Goal: Task Accomplishment & Management: Complete application form

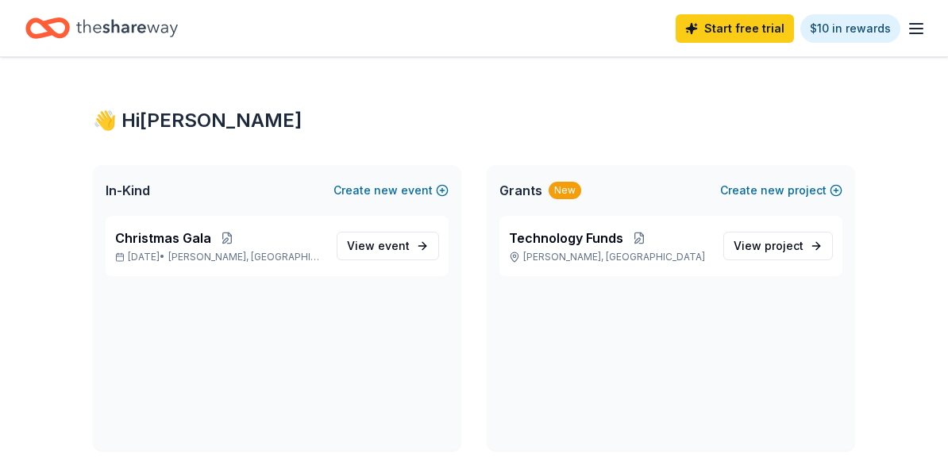
scroll to position [78, 0]
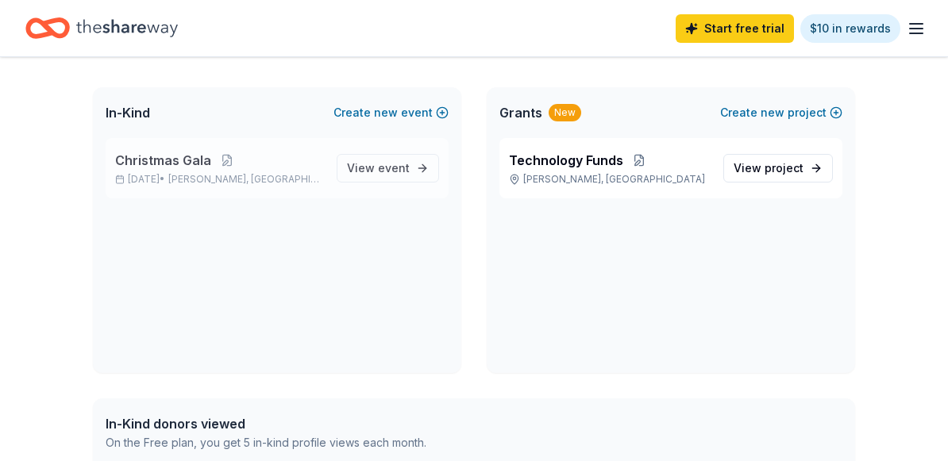
click at [179, 165] on span "Christmas Gala" at bounding box center [163, 160] width 96 height 19
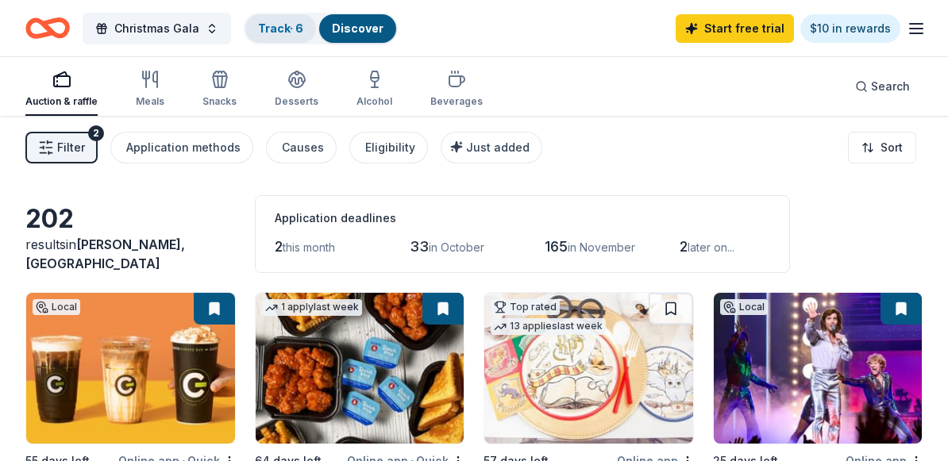
click at [279, 41] on div "Track · 6" at bounding box center [280, 28] width 71 height 29
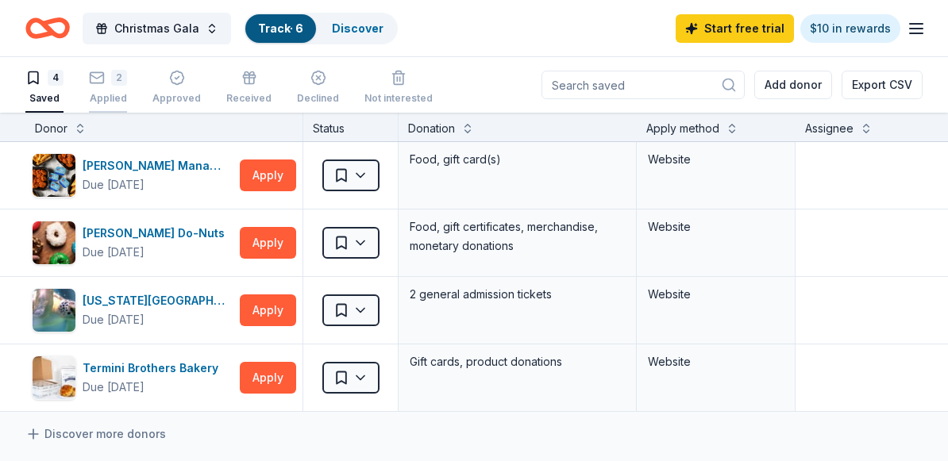
click at [113, 90] on div "2 Applied" at bounding box center [108, 87] width 38 height 35
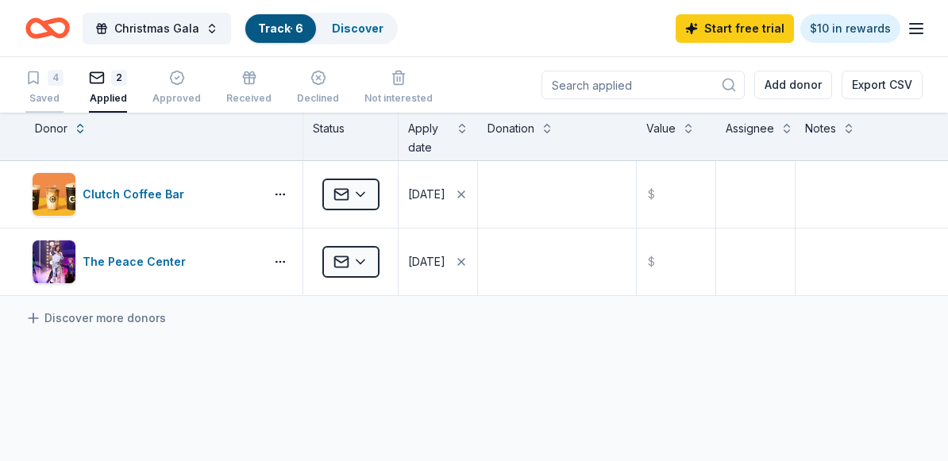
click at [45, 77] on div "4" at bounding box center [44, 78] width 38 height 16
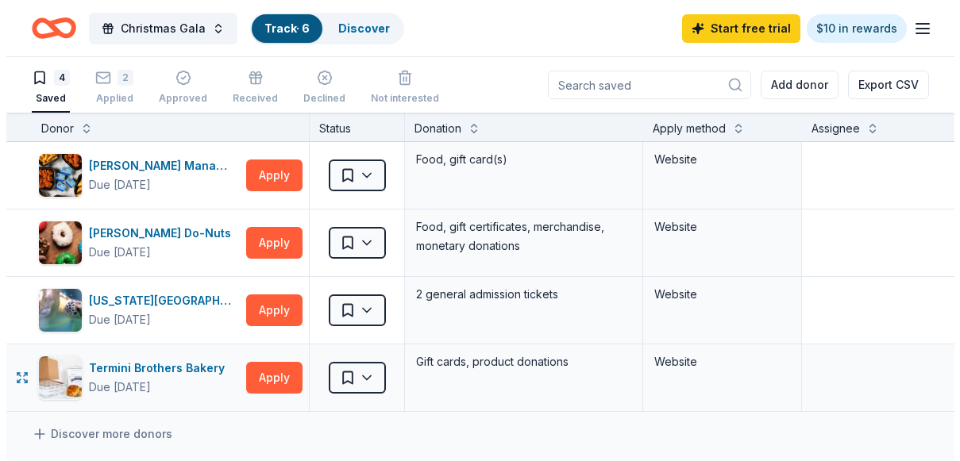
scroll to position [81, 0]
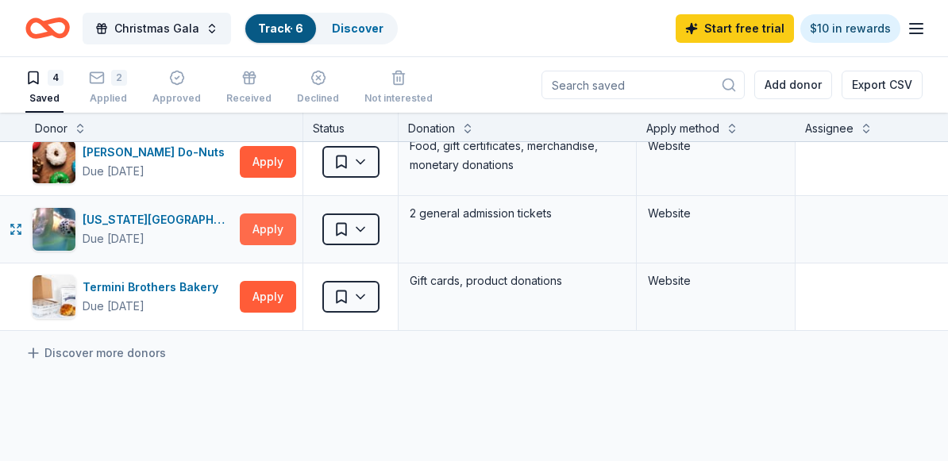
click at [272, 239] on button "Apply" at bounding box center [268, 230] width 56 height 32
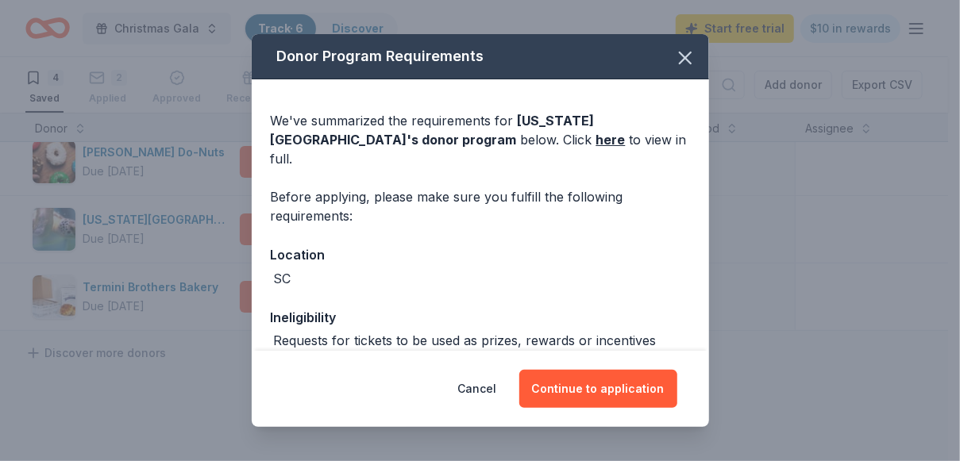
scroll to position [251, 0]
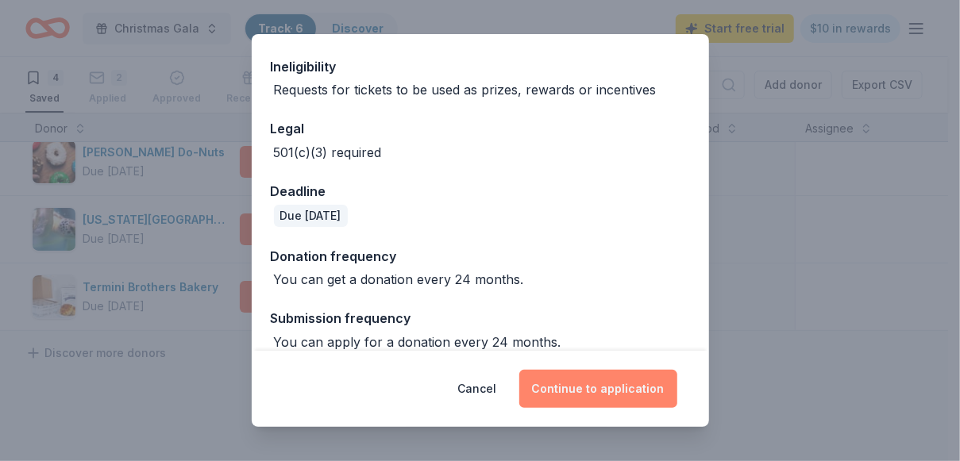
click at [582, 374] on button "Continue to application" at bounding box center [598, 389] width 158 height 38
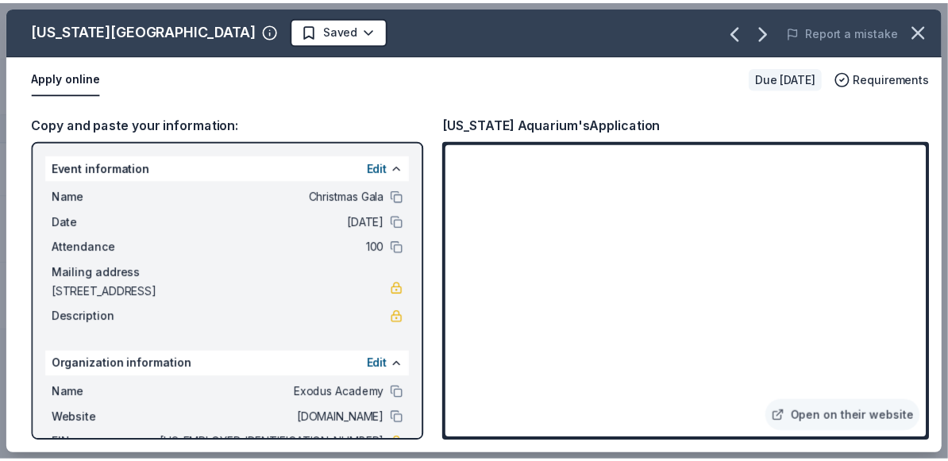
scroll to position [76, 0]
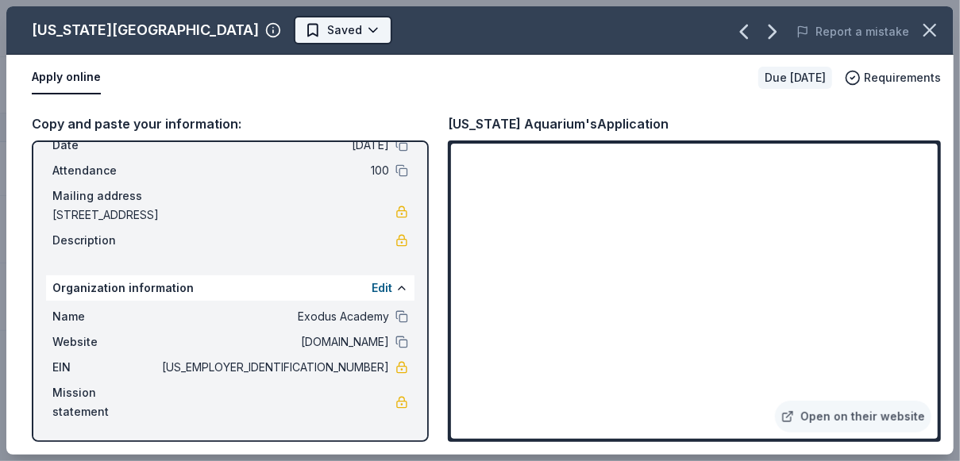
click at [276, 36] on html "Christmas Gala Track · 6 Discover Start free trial $10 in rewards 4 Saved 2 App…" at bounding box center [480, 230] width 960 height 461
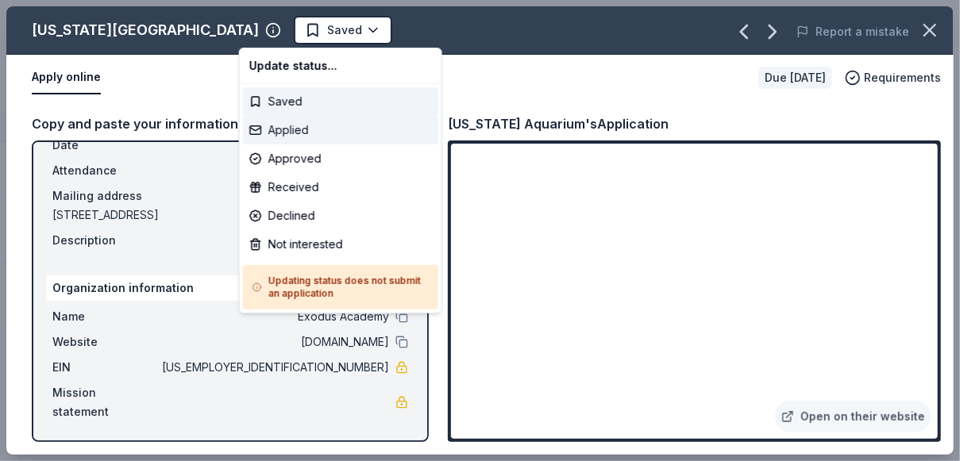
click at [281, 126] on div "Applied" at bounding box center [340, 130] width 195 height 29
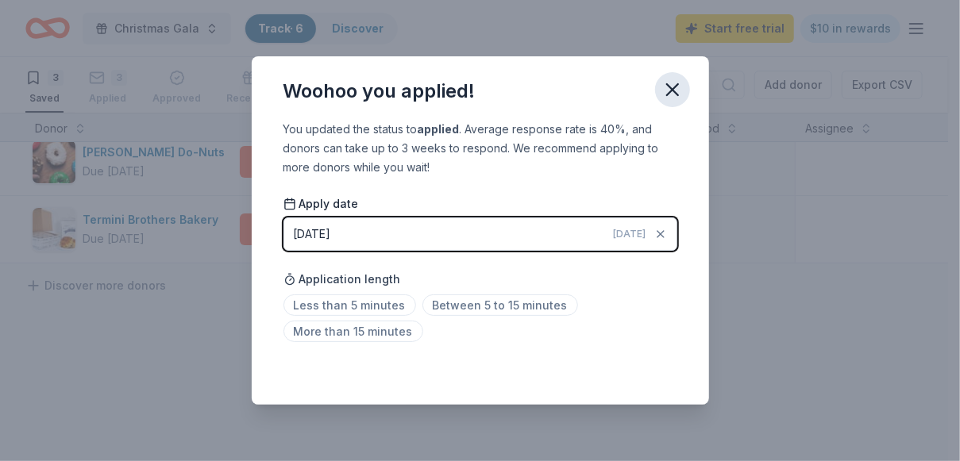
click at [671, 87] on icon "button" at bounding box center [673, 90] width 22 height 22
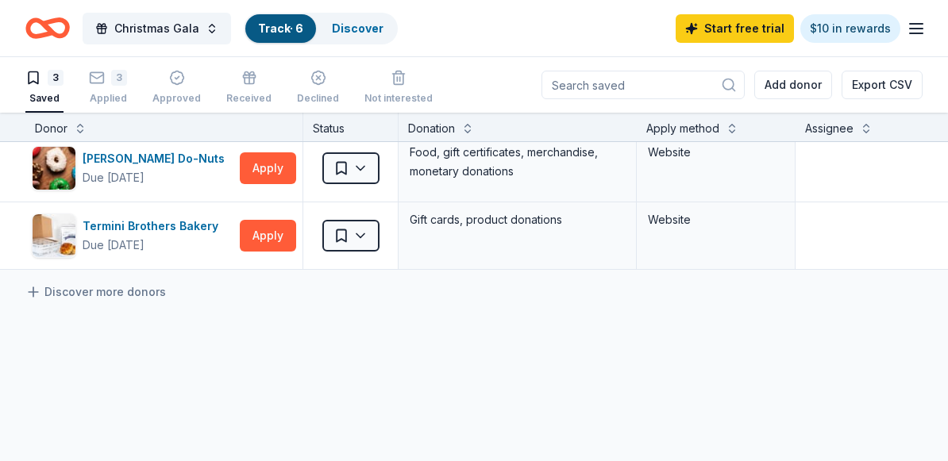
scroll to position [0, 0]
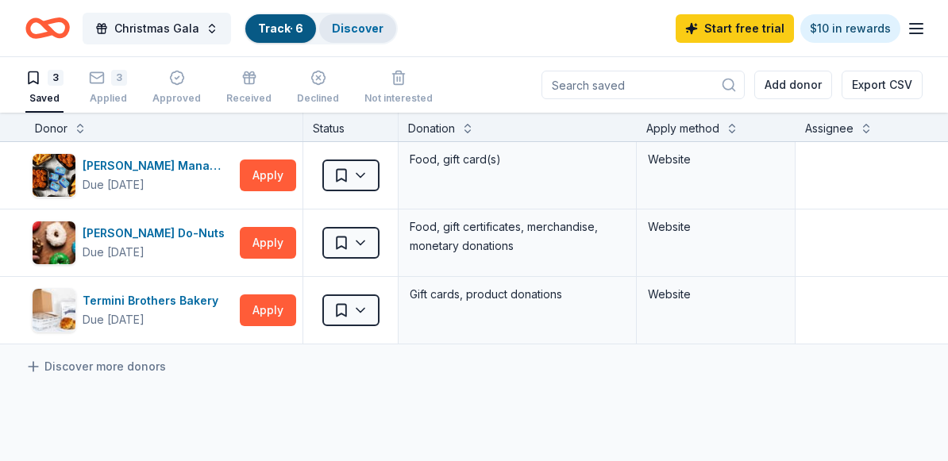
click at [344, 36] on div "Discover" at bounding box center [357, 28] width 77 height 29
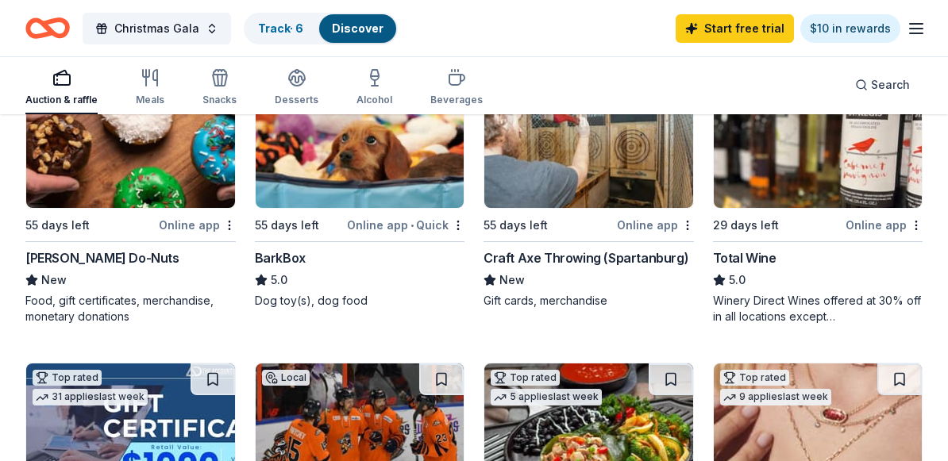
scroll to position [528, 0]
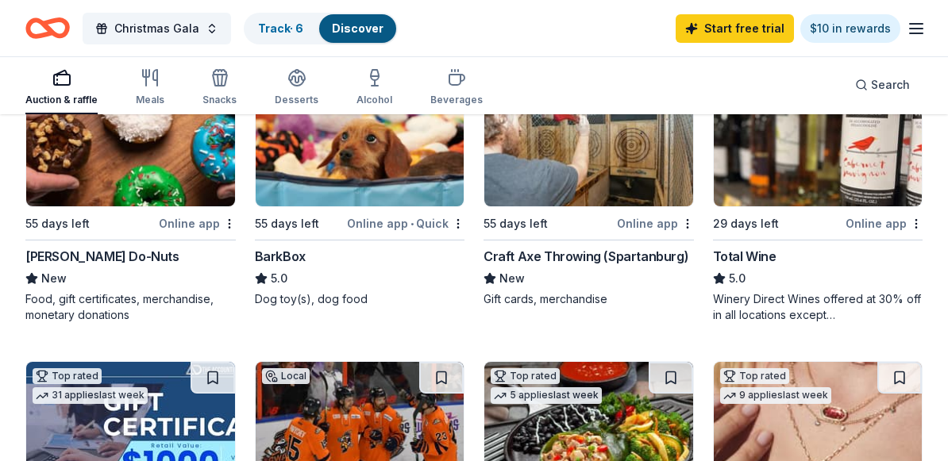
click at [607, 279] on div "New" at bounding box center [589, 278] width 210 height 19
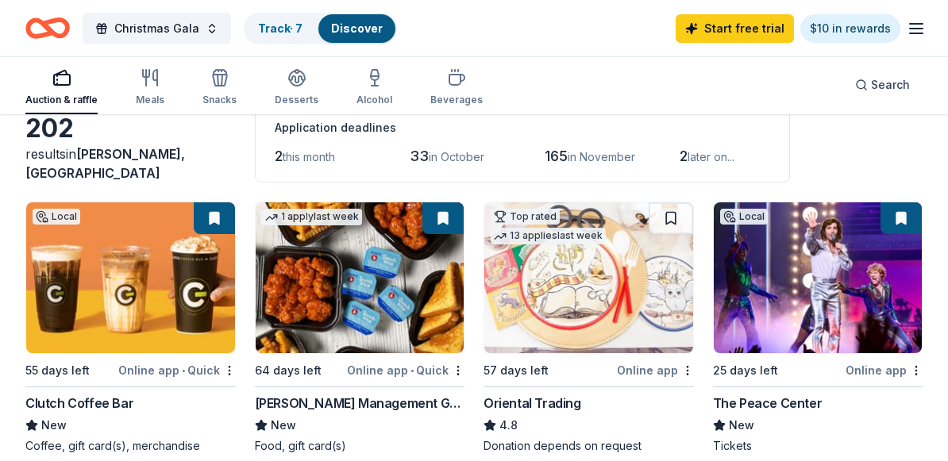
scroll to position [88, 0]
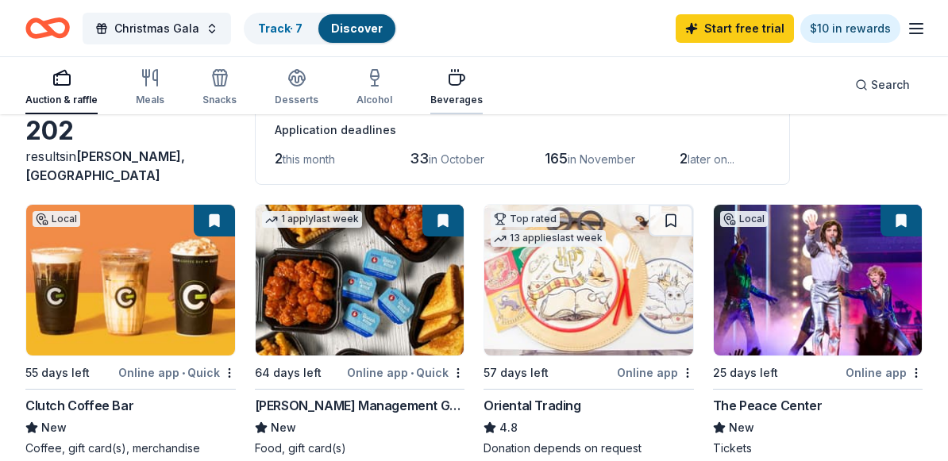
click at [447, 83] on icon "button" at bounding box center [456, 77] width 19 height 19
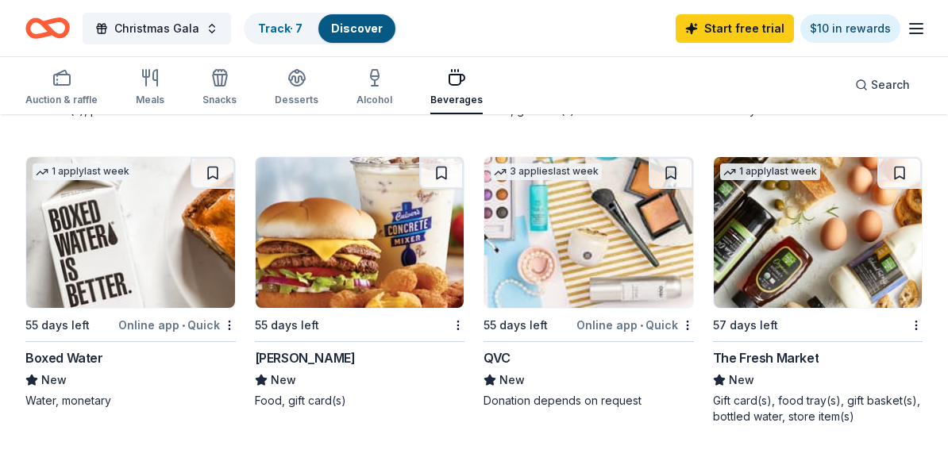
scroll to position [1319, 0]
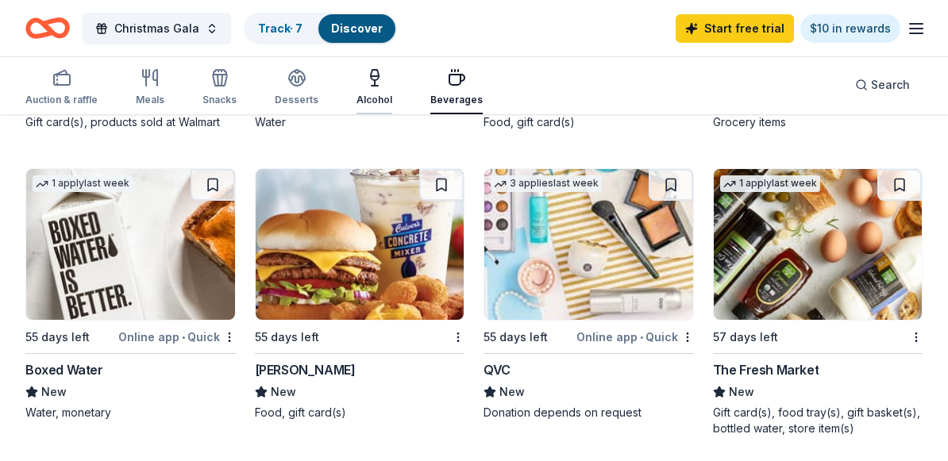
click at [363, 63] on button "Alcohol" at bounding box center [375, 88] width 36 height 52
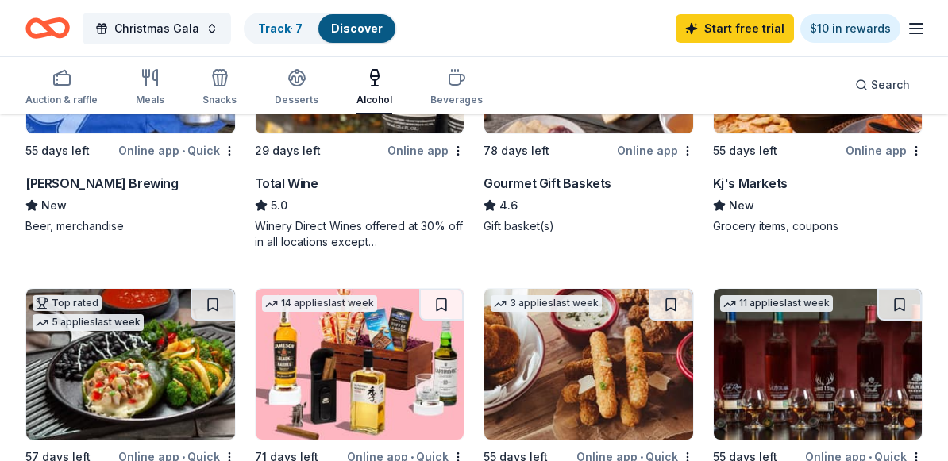
scroll to position [45, 0]
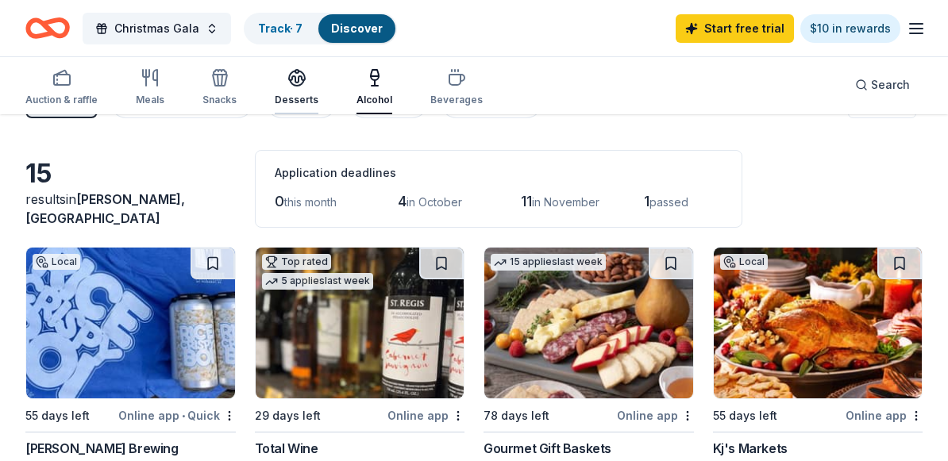
click at [299, 68] on icon "button" at bounding box center [297, 77] width 19 height 19
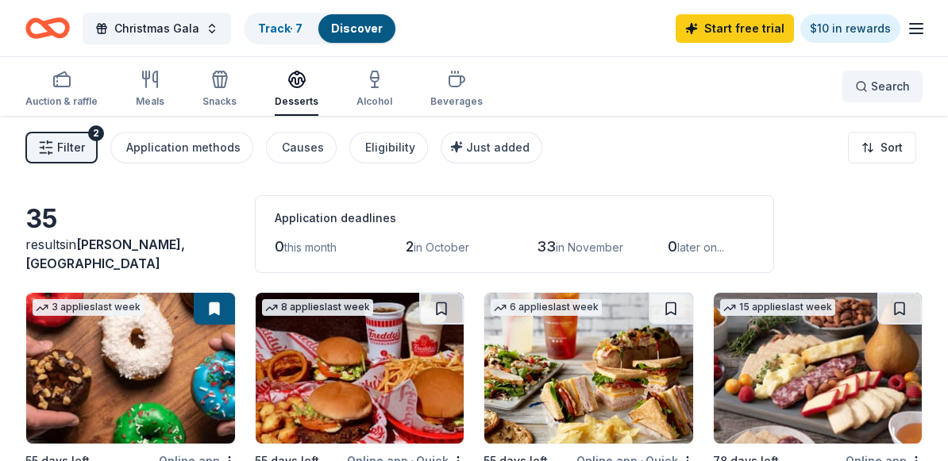
click at [867, 75] on button "Search" at bounding box center [883, 87] width 80 height 32
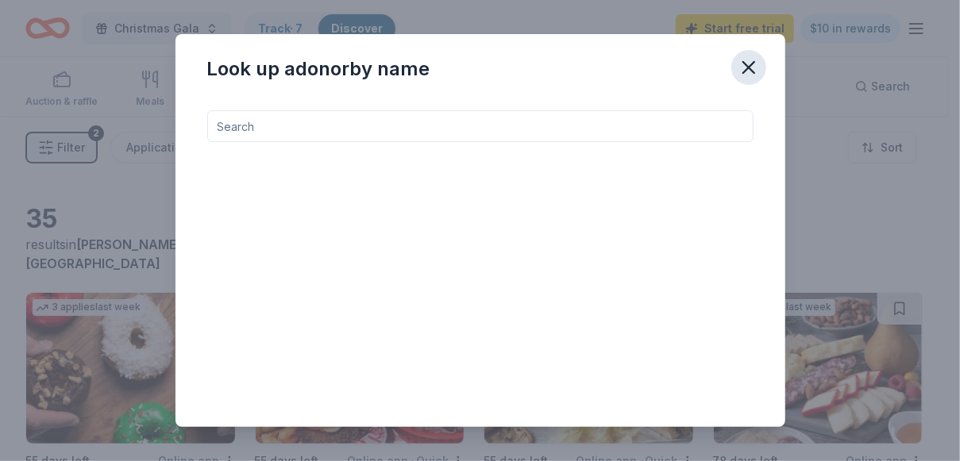
click at [752, 79] on button "button" at bounding box center [749, 67] width 35 height 35
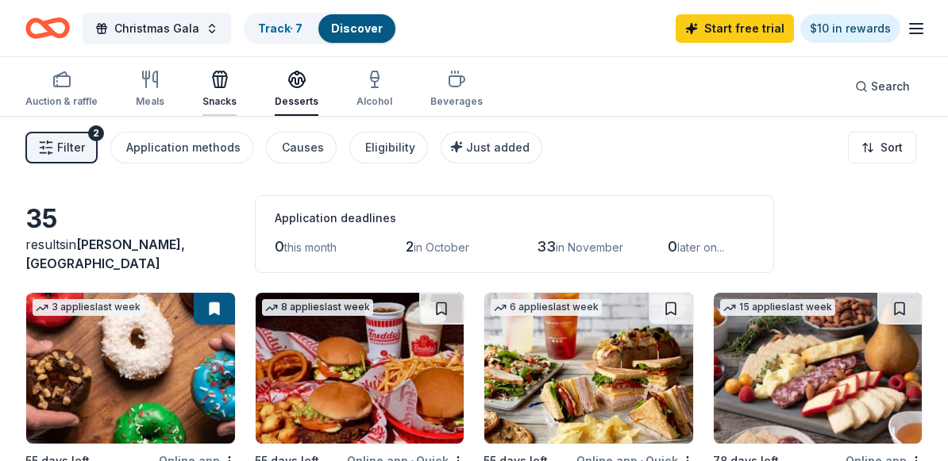
click at [220, 91] on div "Snacks" at bounding box center [220, 89] width 34 height 38
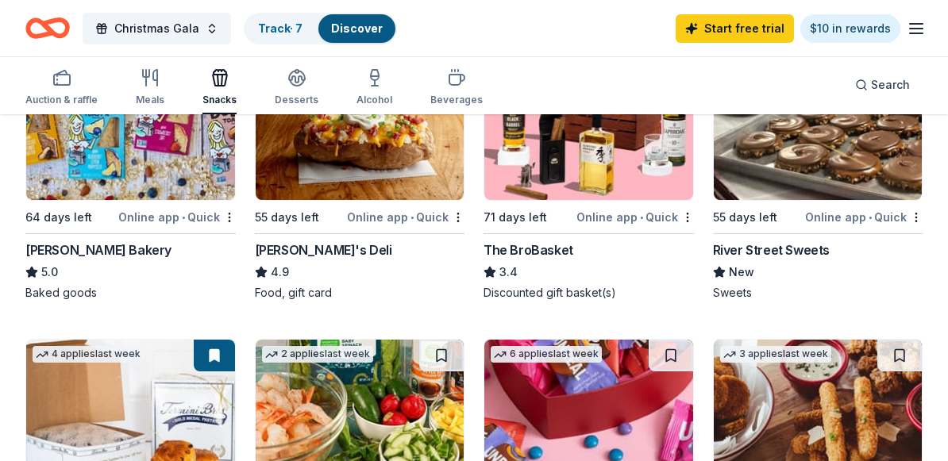
scroll to position [824, 0]
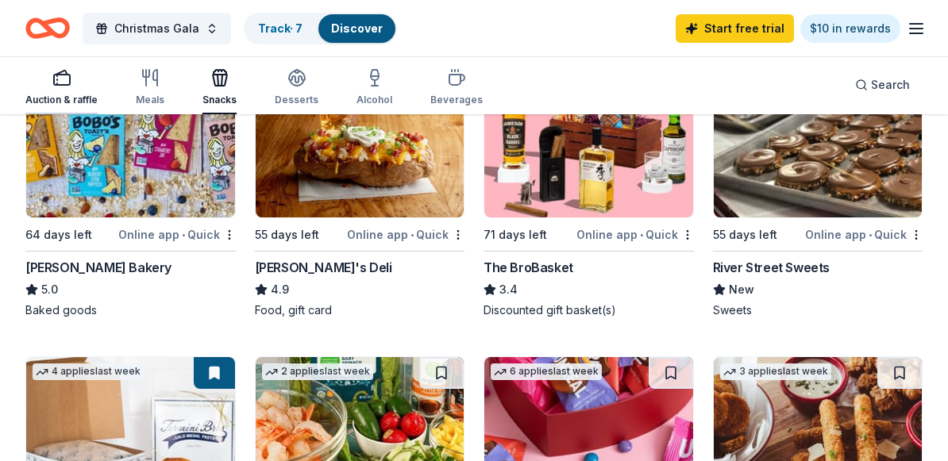
click at [72, 96] on div "Auction & raffle" at bounding box center [61, 100] width 72 height 13
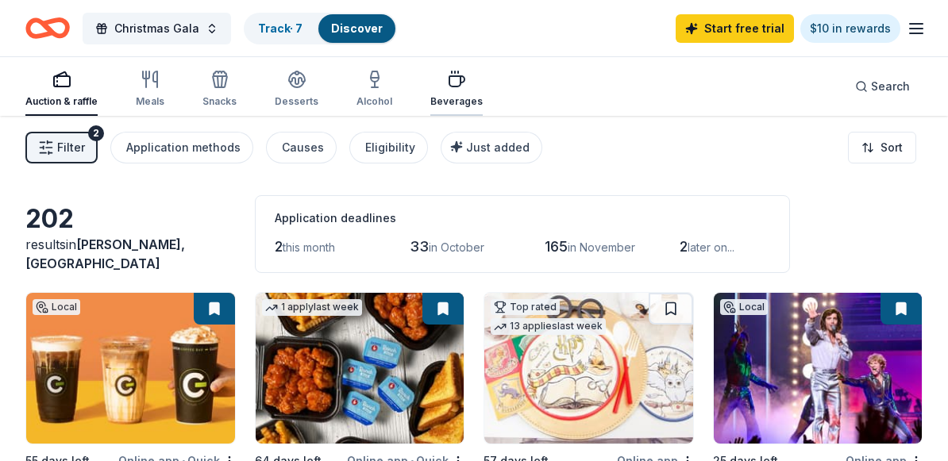
click at [447, 74] on icon "button" at bounding box center [456, 79] width 19 height 19
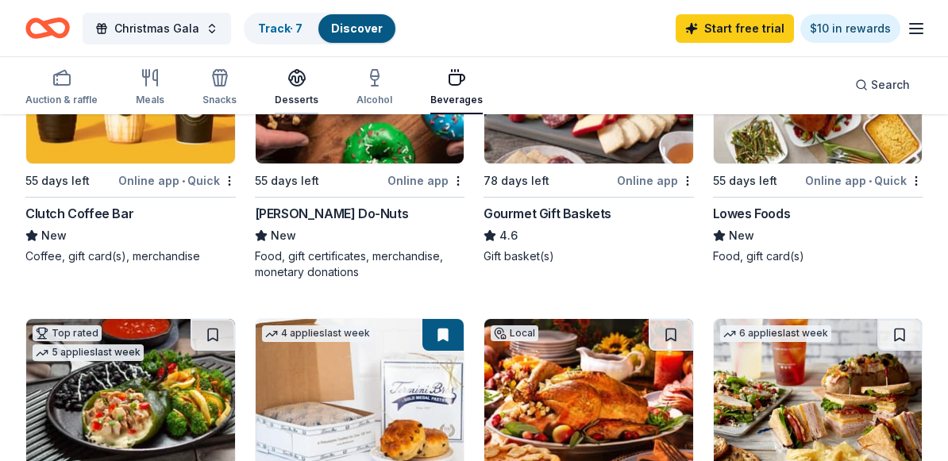
scroll to position [280, 0]
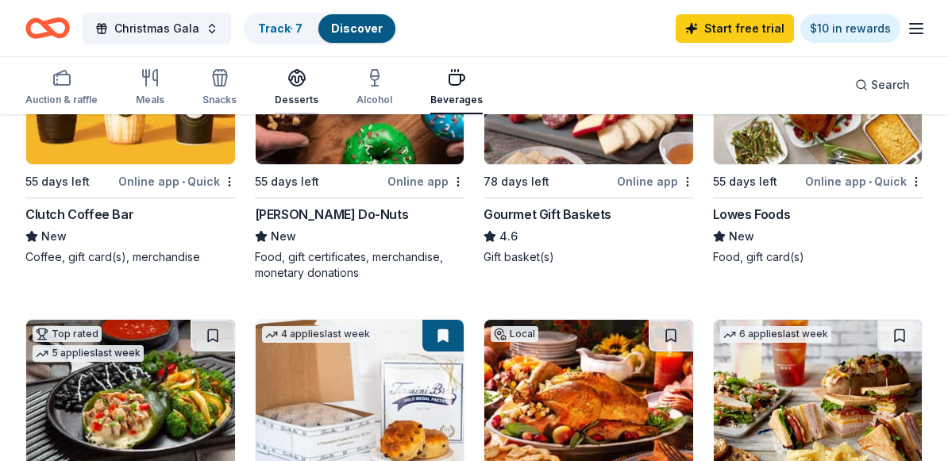
drag, startPoint x: 285, startPoint y: 72, endPoint x: 281, endPoint y: 99, distance: 27.3
click at [281, 99] on div "Desserts" at bounding box center [297, 100] width 44 height 13
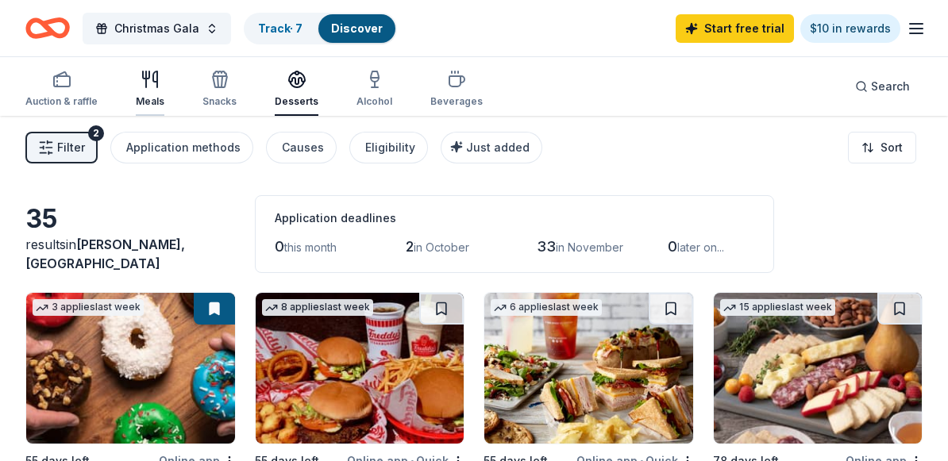
click at [146, 87] on icon "button" at bounding box center [146, 79] width 0 height 16
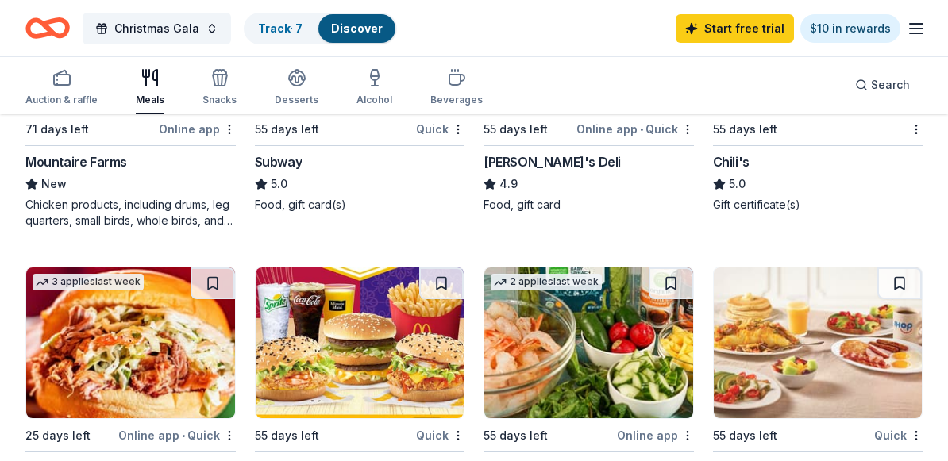
scroll to position [1134, 0]
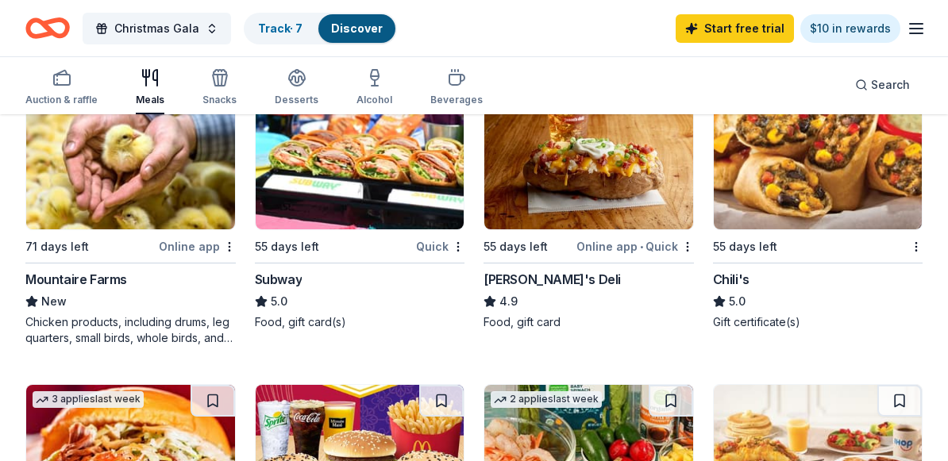
drag, startPoint x: 628, startPoint y: 280, endPoint x: 550, endPoint y: 263, distance: 80.6
click at [550, 263] on div "2 applies last week 55 days left Online app • Quick [PERSON_NAME]'s Deli 4.9 Fo…" at bounding box center [589, 204] width 210 height 253
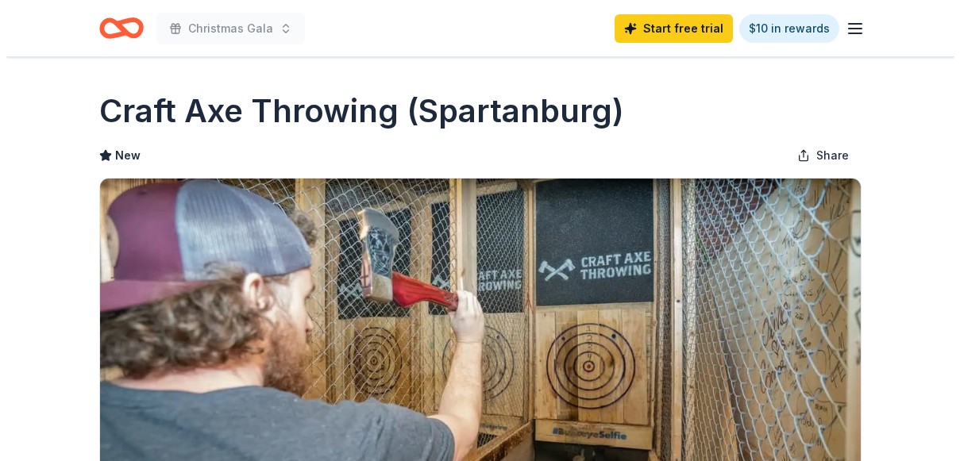
scroll to position [552, 0]
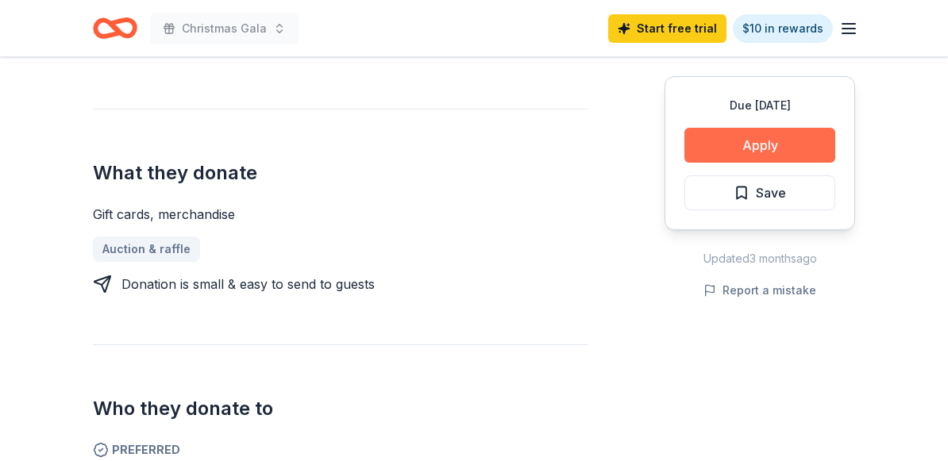
click at [750, 136] on button "Apply" at bounding box center [760, 145] width 151 height 35
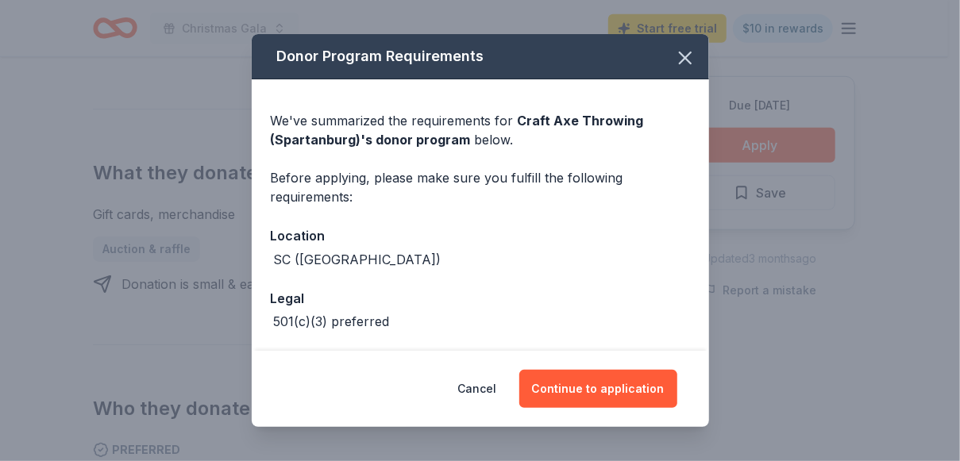
scroll to position [64, 0]
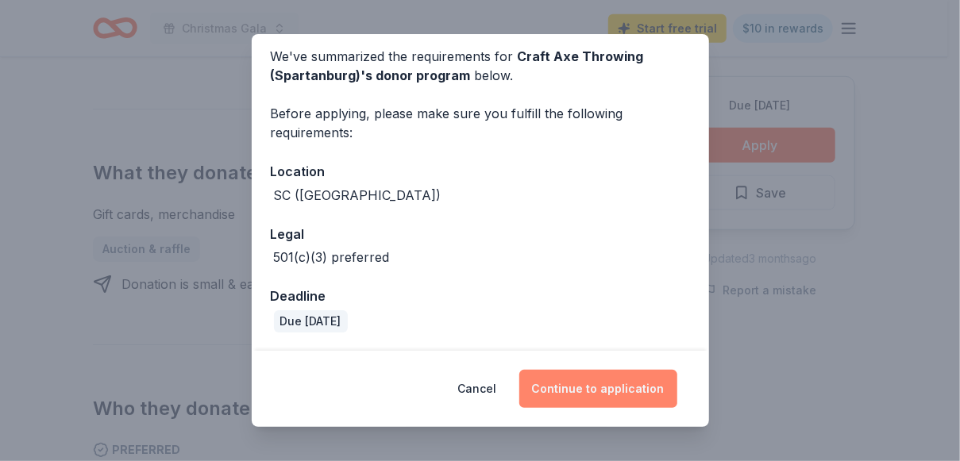
click at [595, 393] on button "Continue to application" at bounding box center [598, 389] width 158 height 38
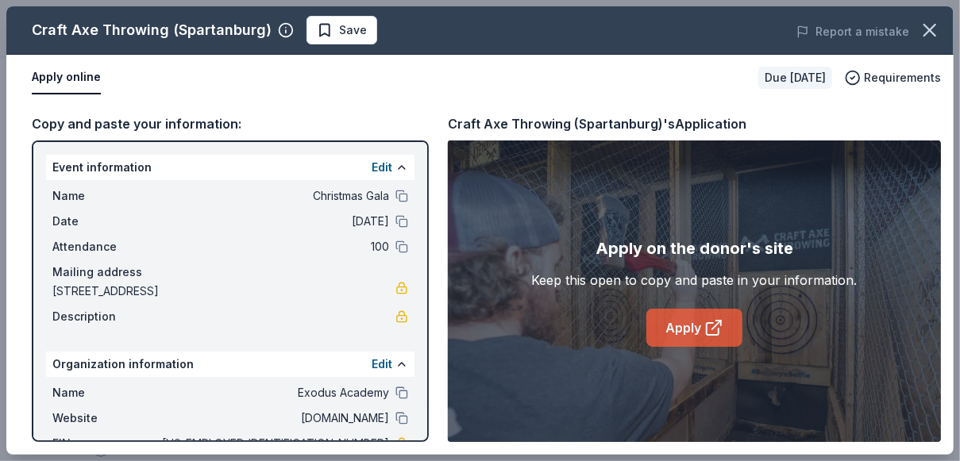
click at [697, 328] on link "Apply" at bounding box center [695, 328] width 96 height 38
click at [340, 44] on button "Save" at bounding box center [342, 30] width 71 height 29
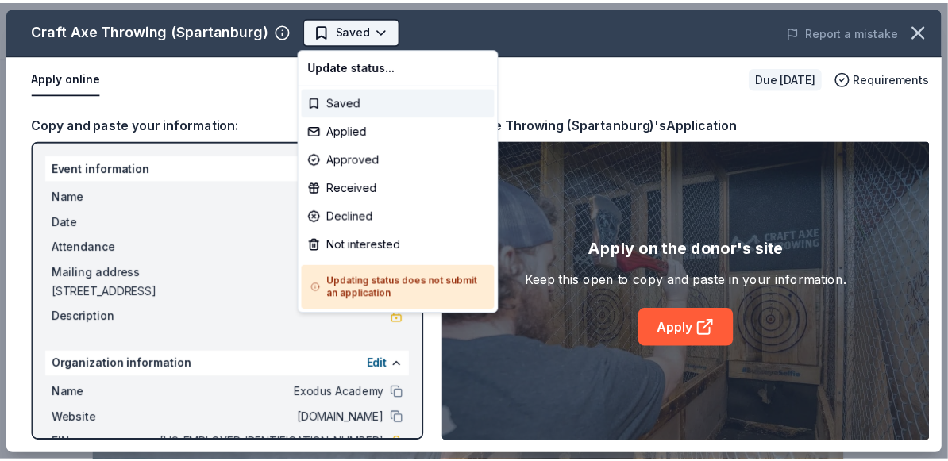
scroll to position [0, 0]
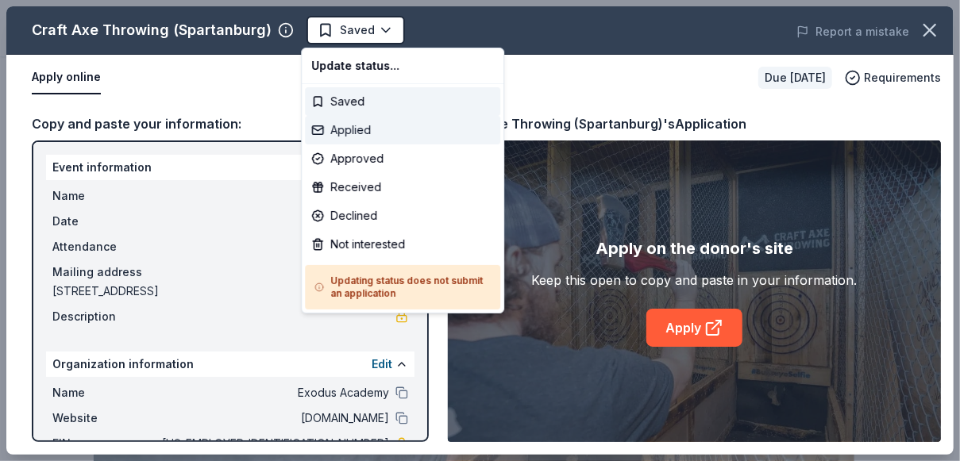
click at [345, 126] on div "Applied" at bounding box center [402, 130] width 195 height 29
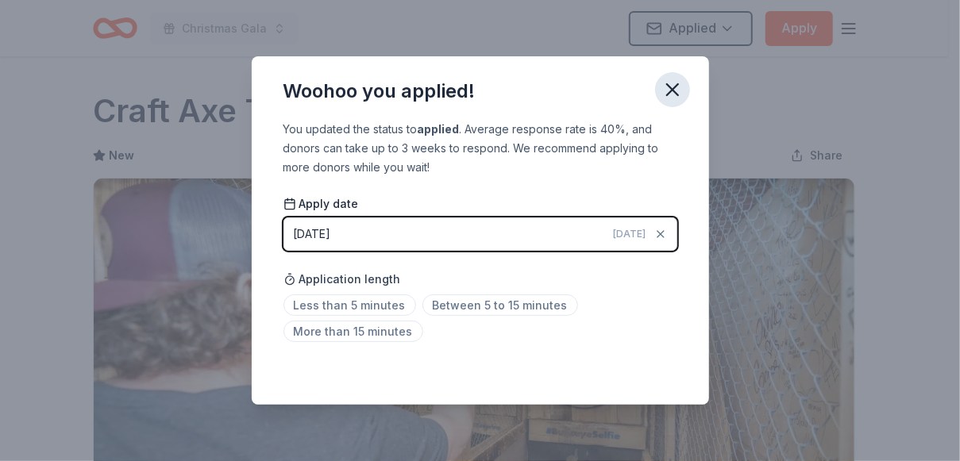
click at [671, 76] on button "button" at bounding box center [672, 89] width 35 height 35
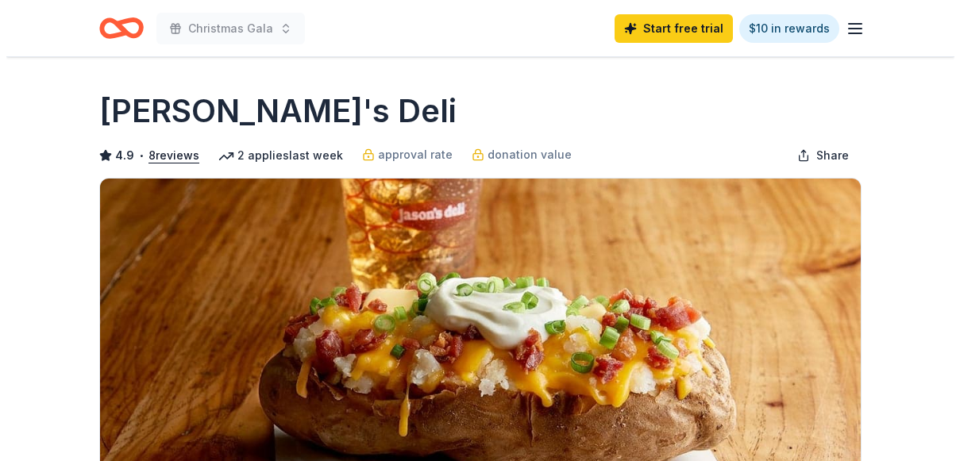
scroll to position [437, 0]
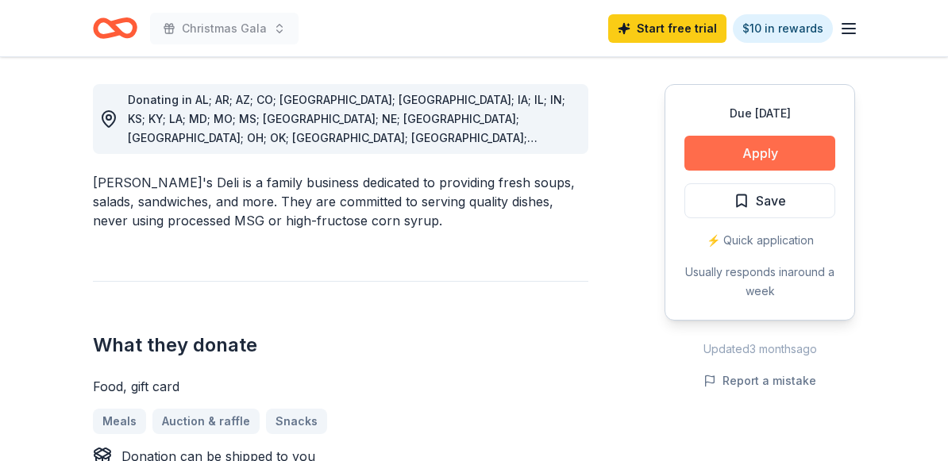
click at [755, 149] on button "Apply" at bounding box center [760, 153] width 151 height 35
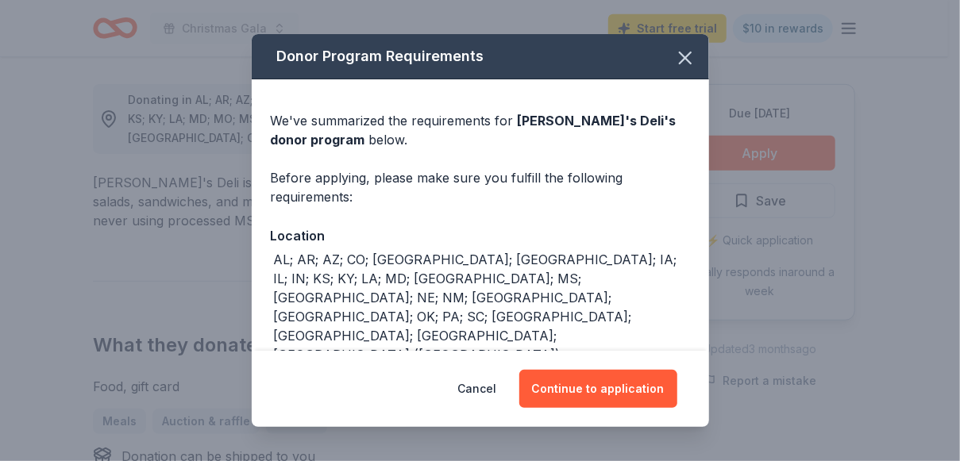
scroll to position [168, 0]
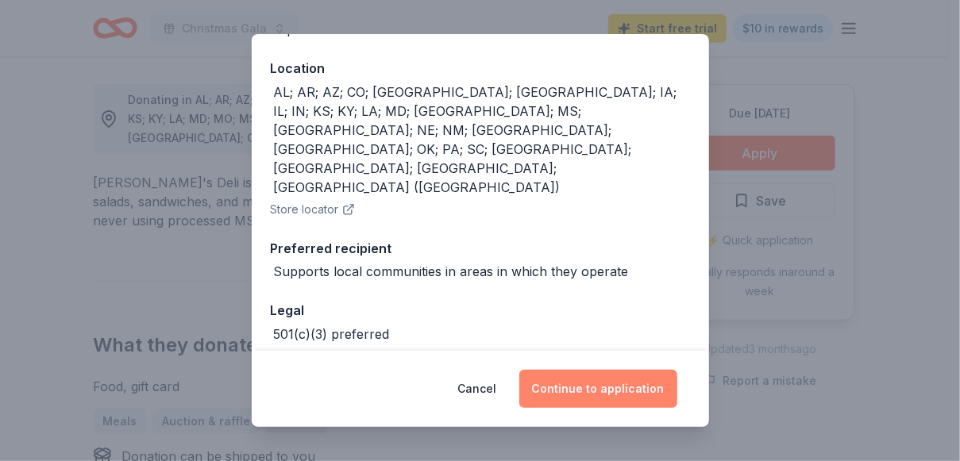
click at [608, 390] on button "Continue to application" at bounding box center [598, 389] width 158 height 38
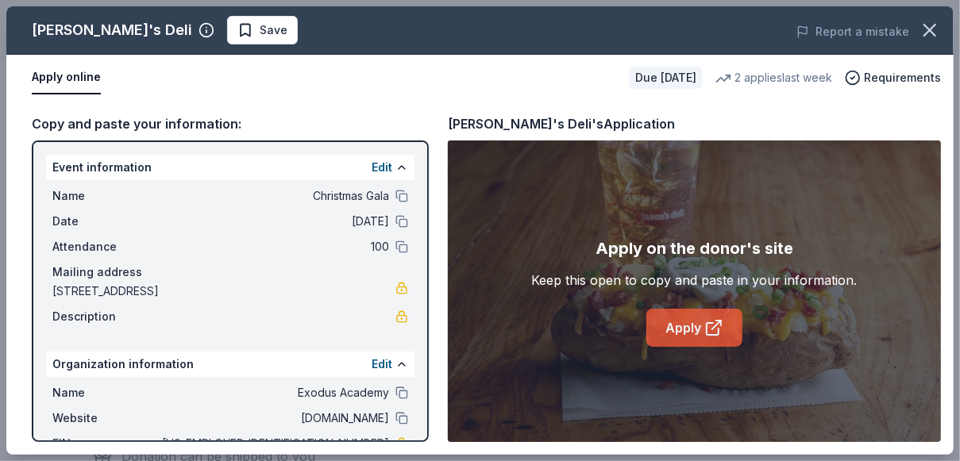
click at [692, 326] on link "Apply" at bounding box center [695, 328] width 96 height 38
click at [260, 38] on span "Save" at bounding box center [274, 30] width 28 height 19
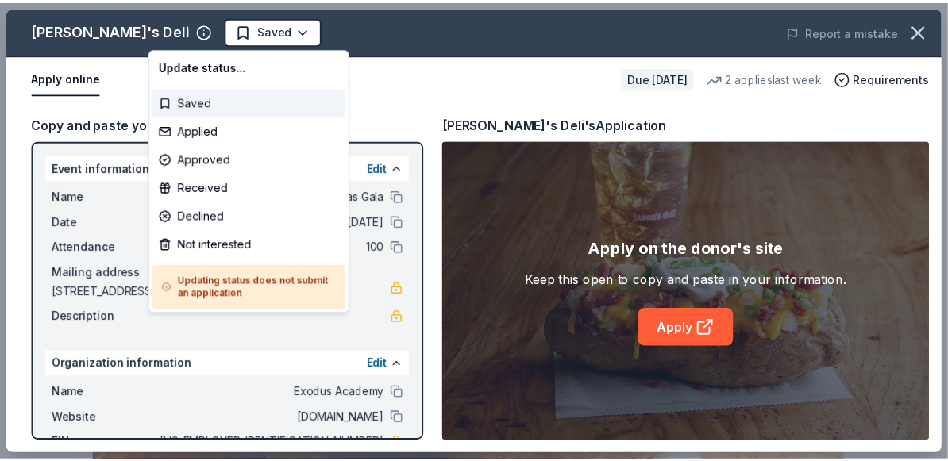
scroll to position [0, 0]
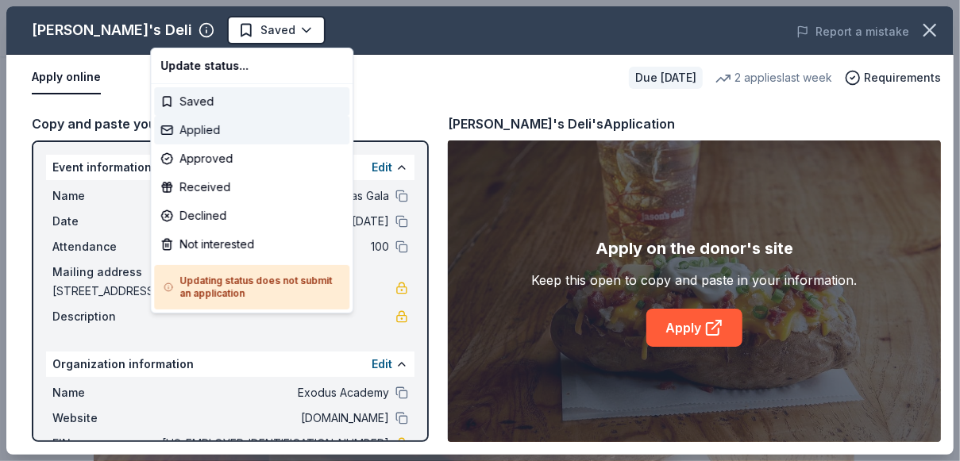
click at [210, 118] on div "Applied" at bounding box center [251, 130] width 195 height 29
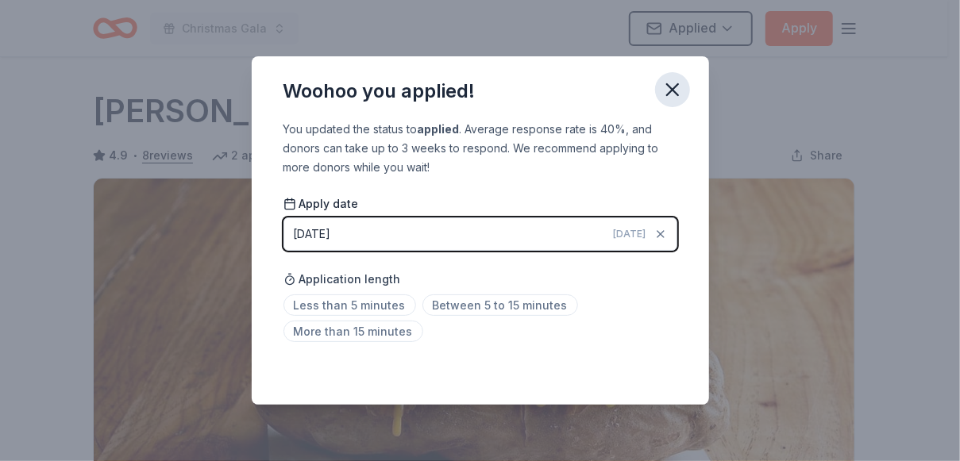
click at [670, 94] on icon "button" at bounding box center [673, 90] width 22 height 22
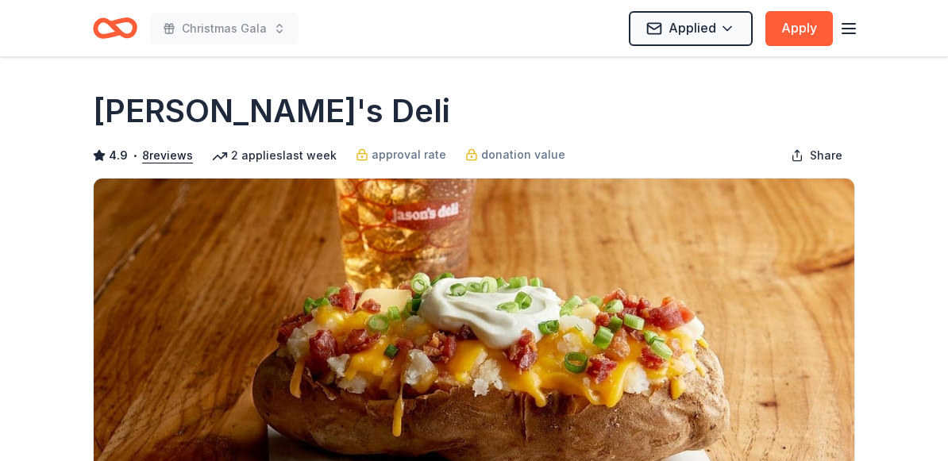
click at [109, 36] on icon "Home" at bounding box center [107, 28] width 25 height 16
